Goal: Find specific page/section: Find specific page/section

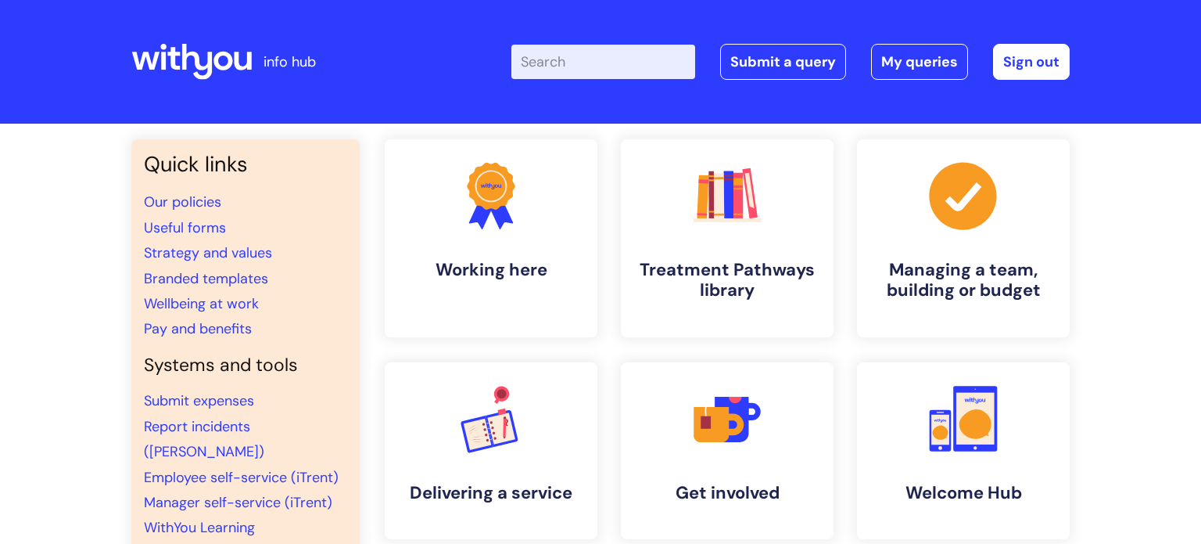
click at [608, 64] on input "Enter your search term here..." at bounding box center [603, 62] width 184 height 34
type input "vac"
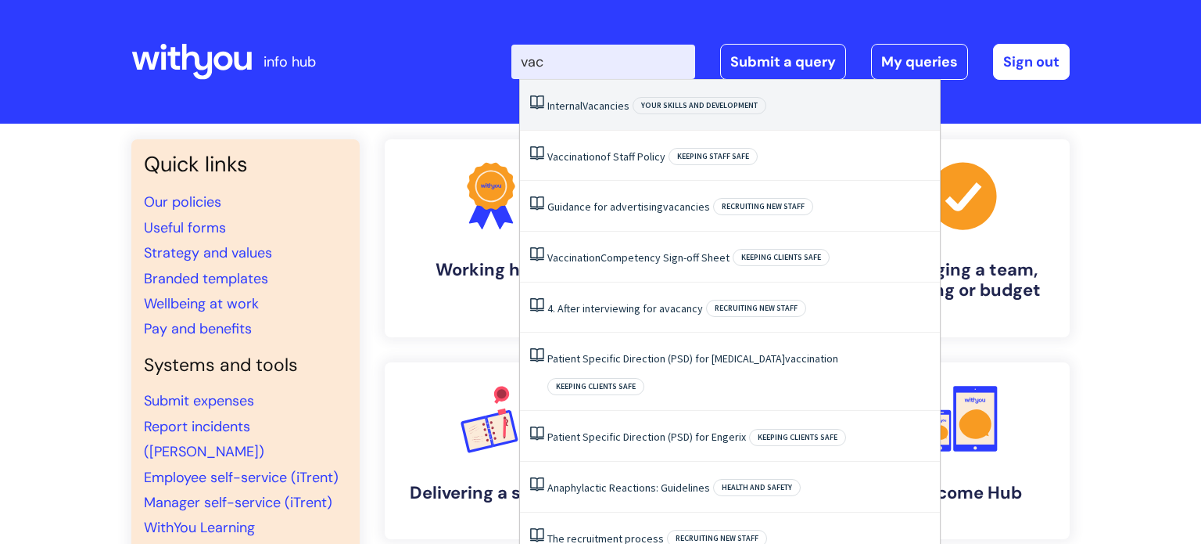
click at [604, 102] on span "Vacancies" at bounding box center [606, 106] width 47 height 14
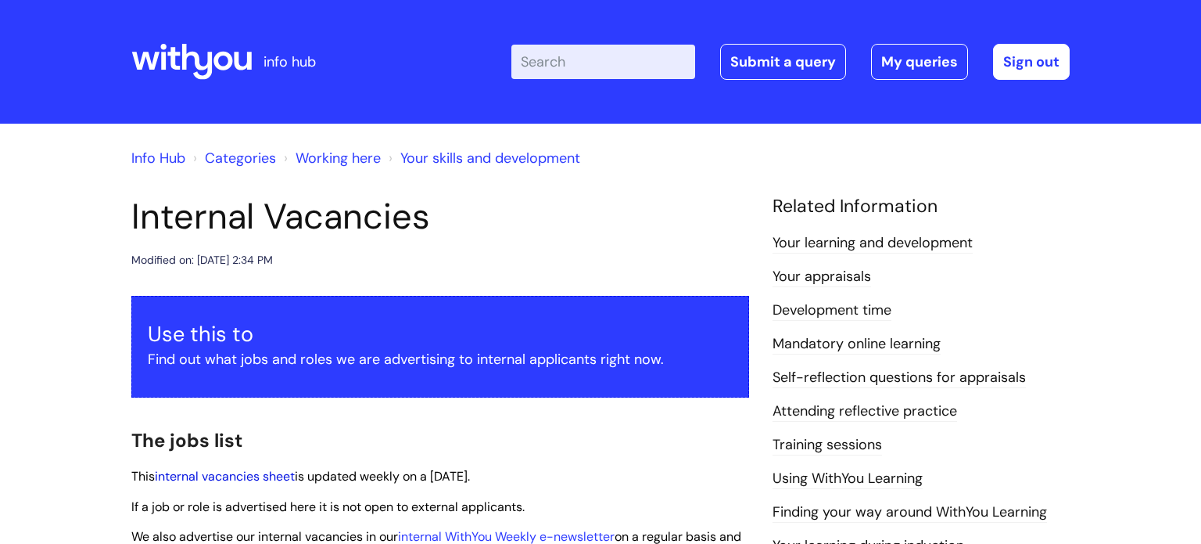
click at [253, 479] on link "internal vacancies sheet" at bounding box center [225, 476] width 140 height 16
